Goal: Information Seeking & Learning: Learn about a topic

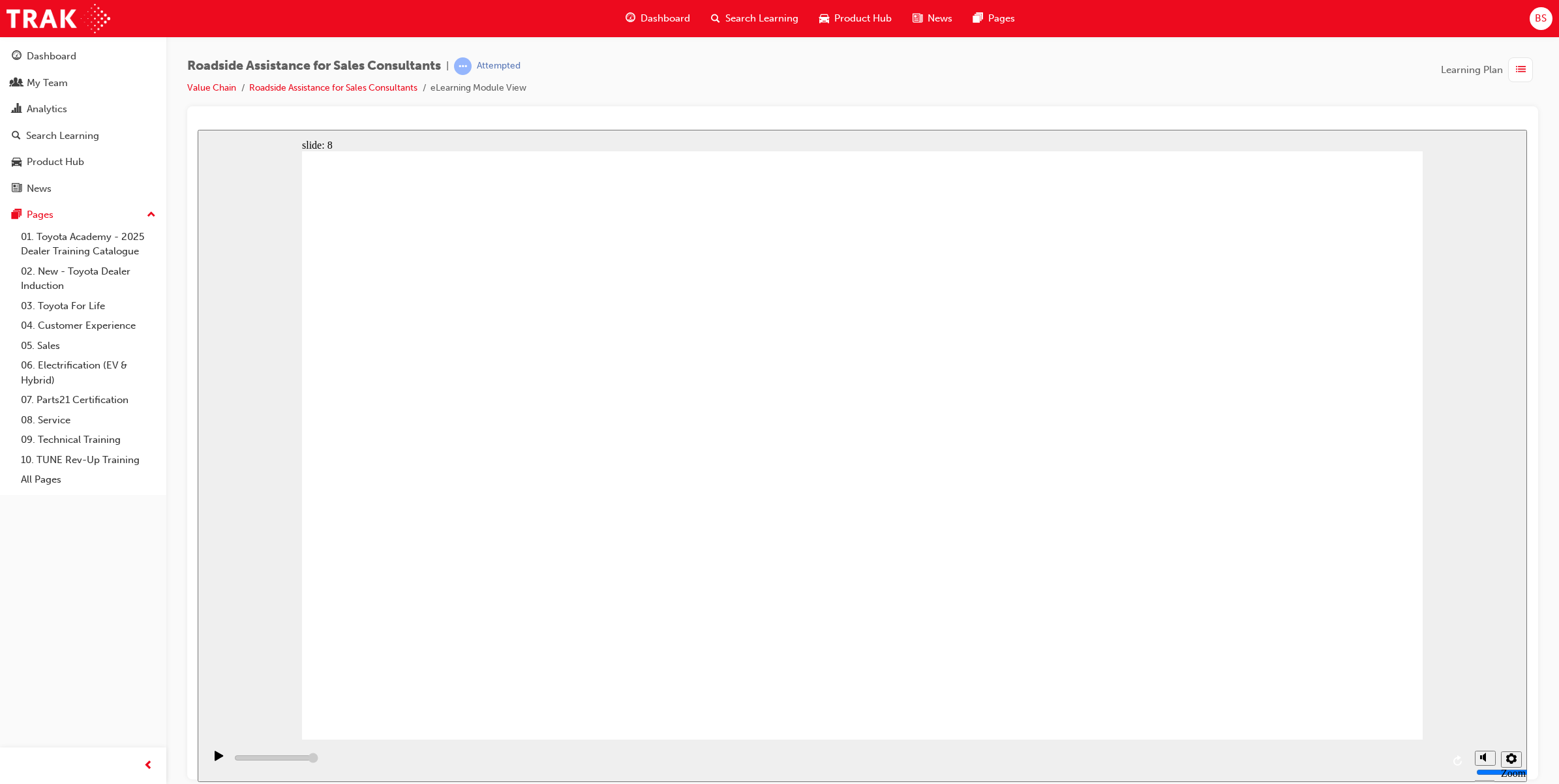
type input "108300"
